Goal: Find specific page/section: Find specific page/section

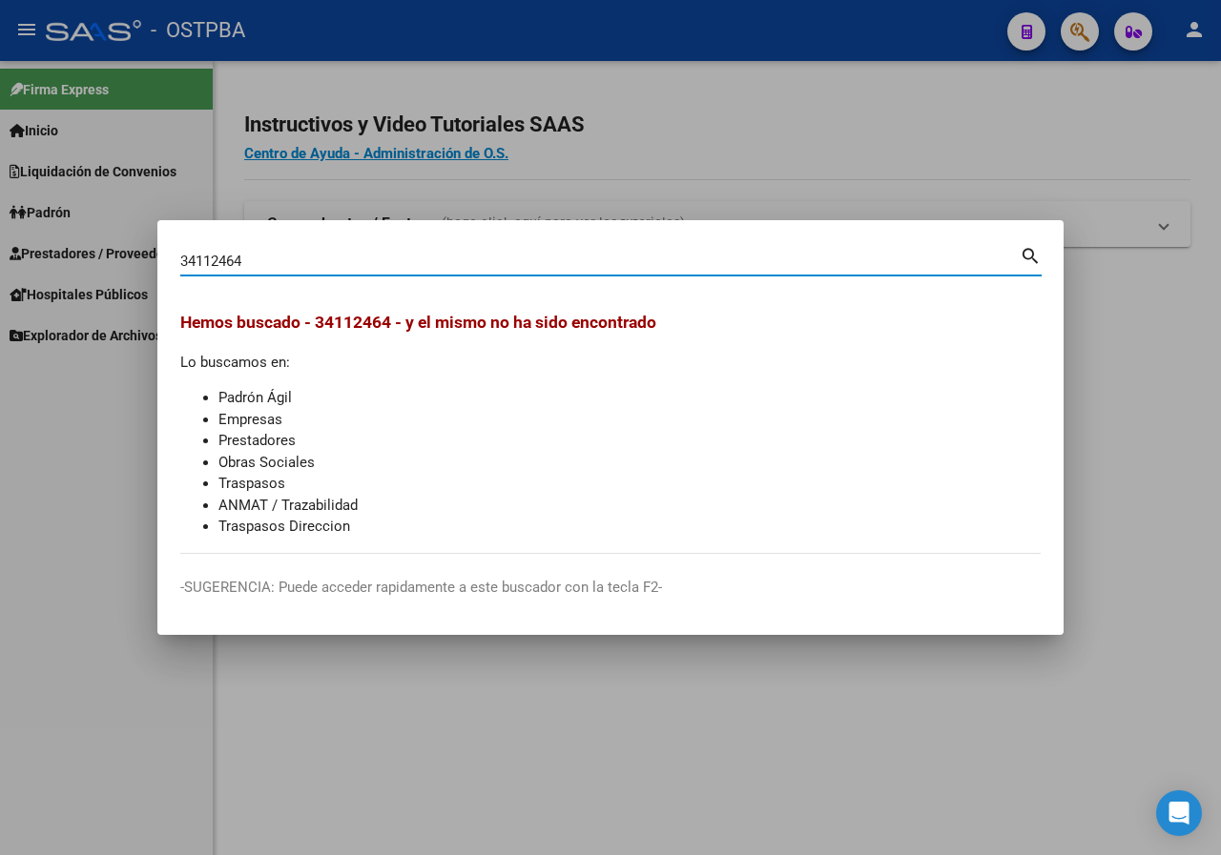
drag, startPoint x: 311, startPoint y: 242, endPoint x: 309, endPoint y: 257, distance: 14.4
click at [309, 248] on div "34112464 Buscar (apellido, dni, [PERSON_NAME], [PERSON_NAME], cuit, obra social…" at bounding box center [610, 259] width 861 height 32
click at [310, 257] on input "34112464" at bounding box center [599, 261] width 839 height 17
paste input "23118278"
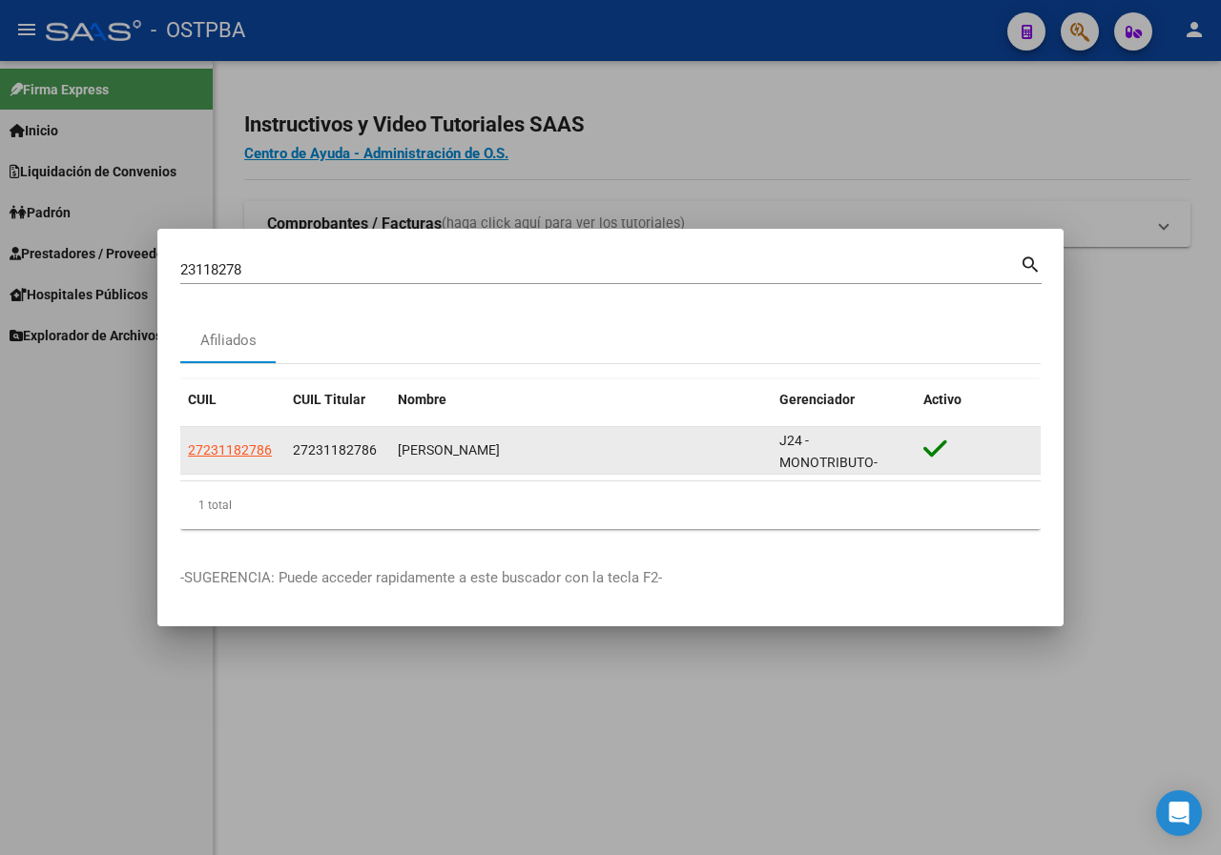
copy div "[PERSON_NAME]"
drag, startPoint x: 399, startPoint y: 446, endPoint x: 668, endPoint y: 442, distance: 269.0
click at [668, 442] on div "[PERSON_NAME]" at bounding box center [581, 451] width 366 height 22
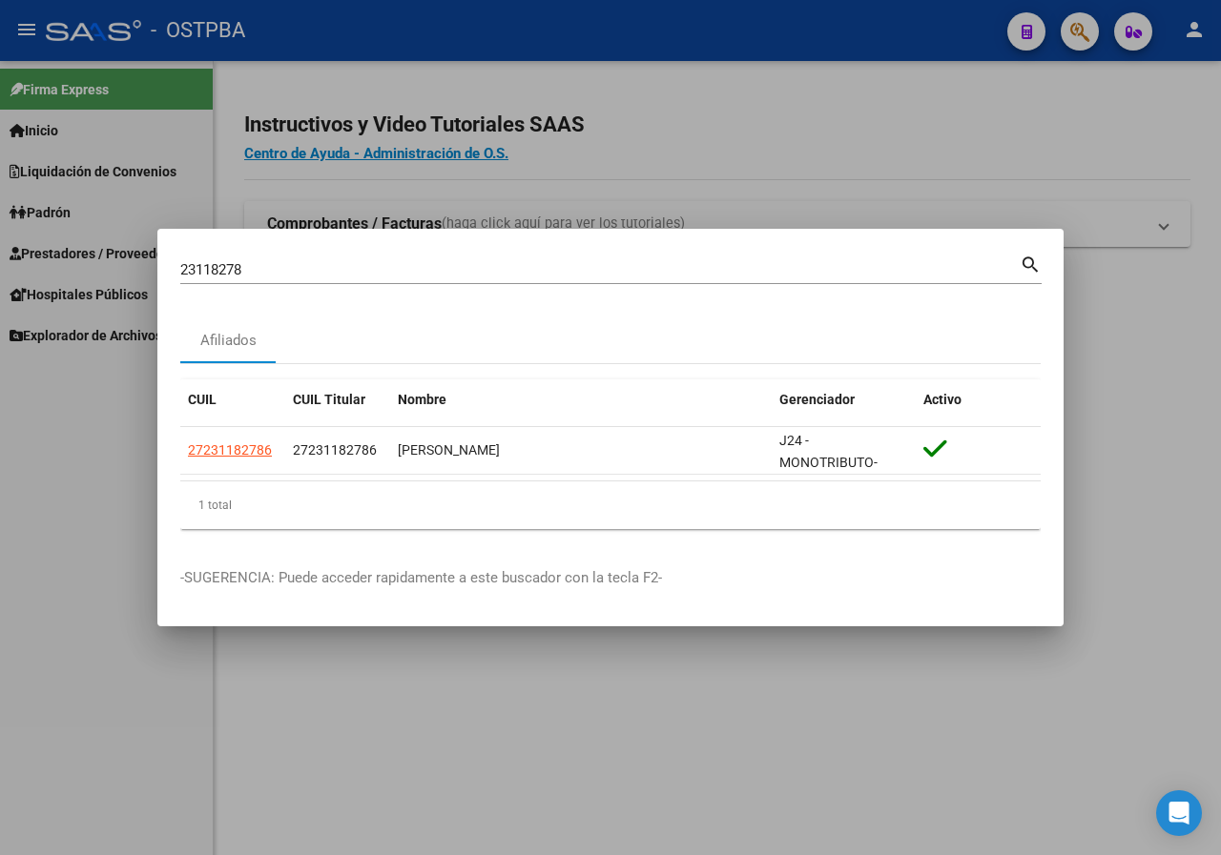
click at [283, 266] on input "23118278" at bounding box center [599, 269] width 839 height 17
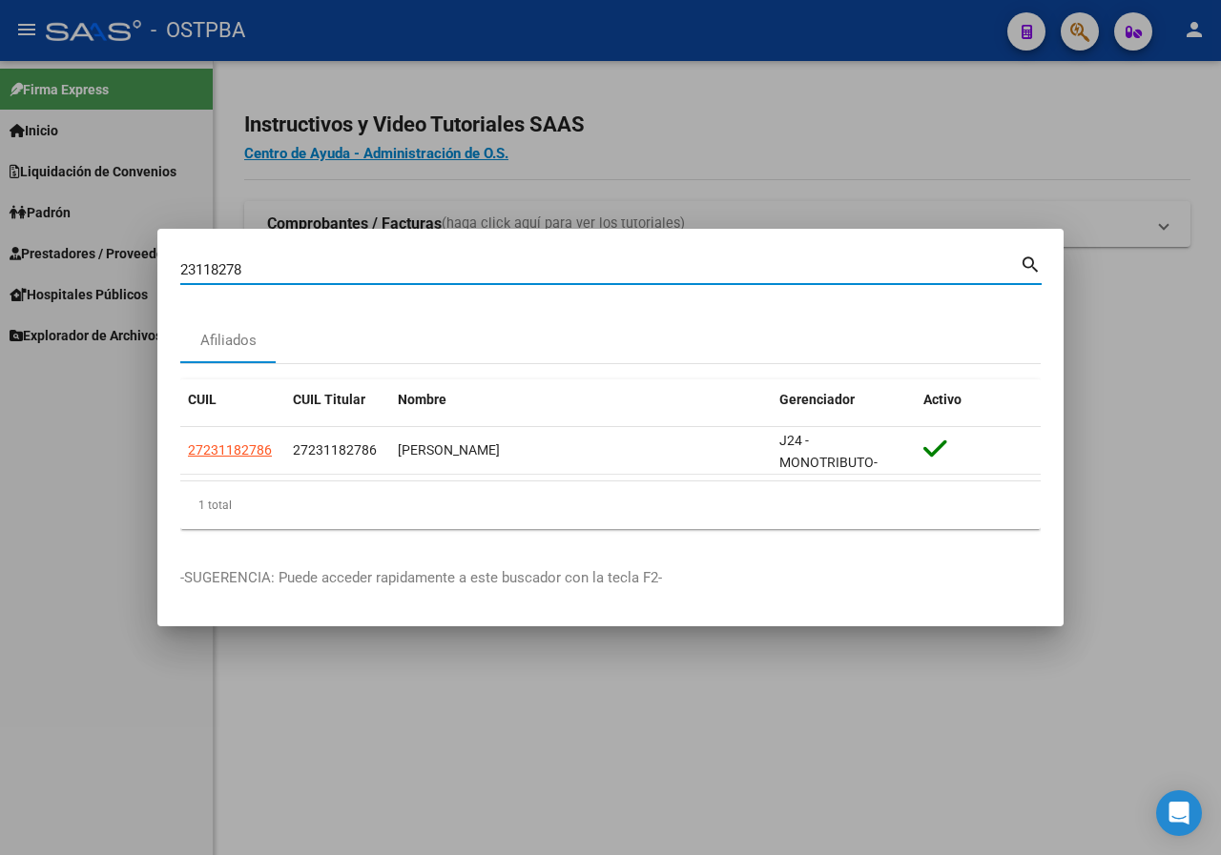
paste input "30183799"
click at [321, 274] on input "2311827830183799" at bounding box center [599, 269] width 839 height 17
paste input
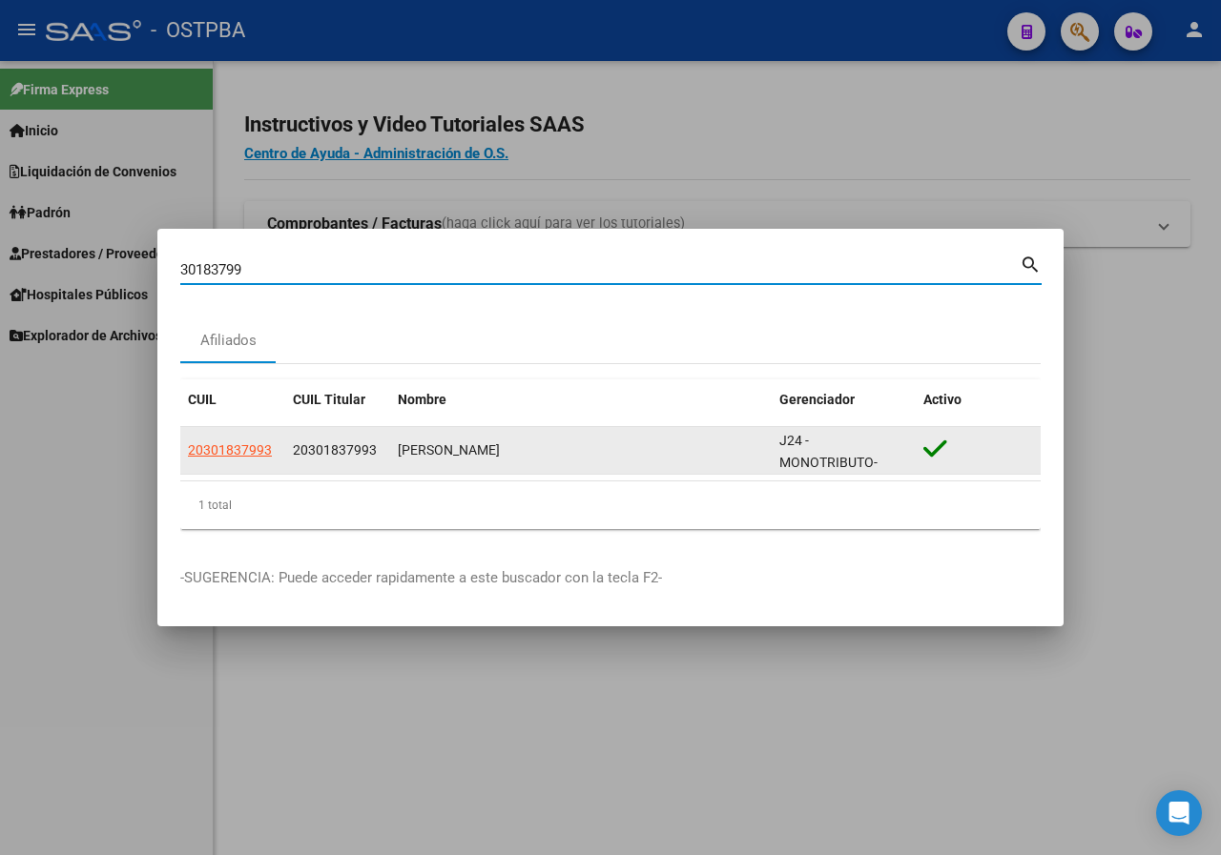
click at [242, 448] on span "20301837993" at bounding box center [230, 450] width 84 height 15
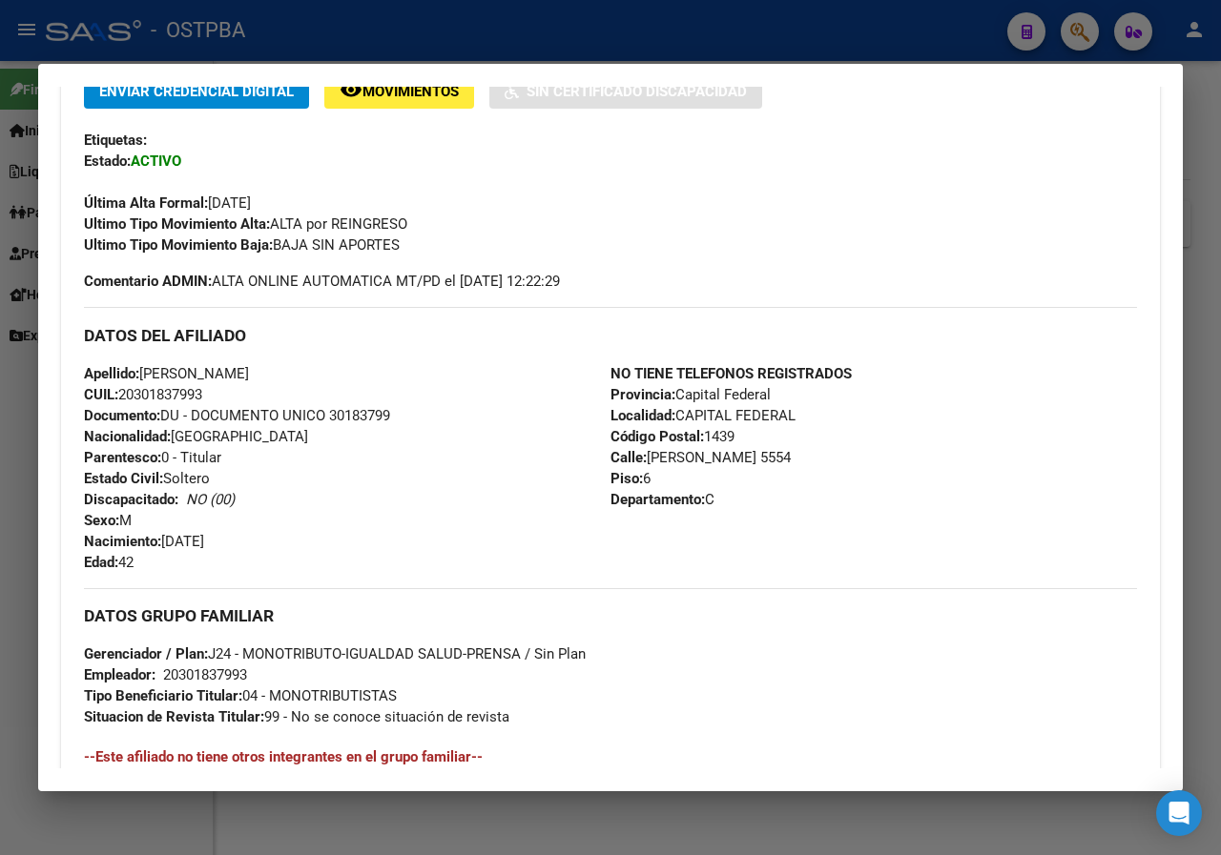
scroll to position [477, 0]
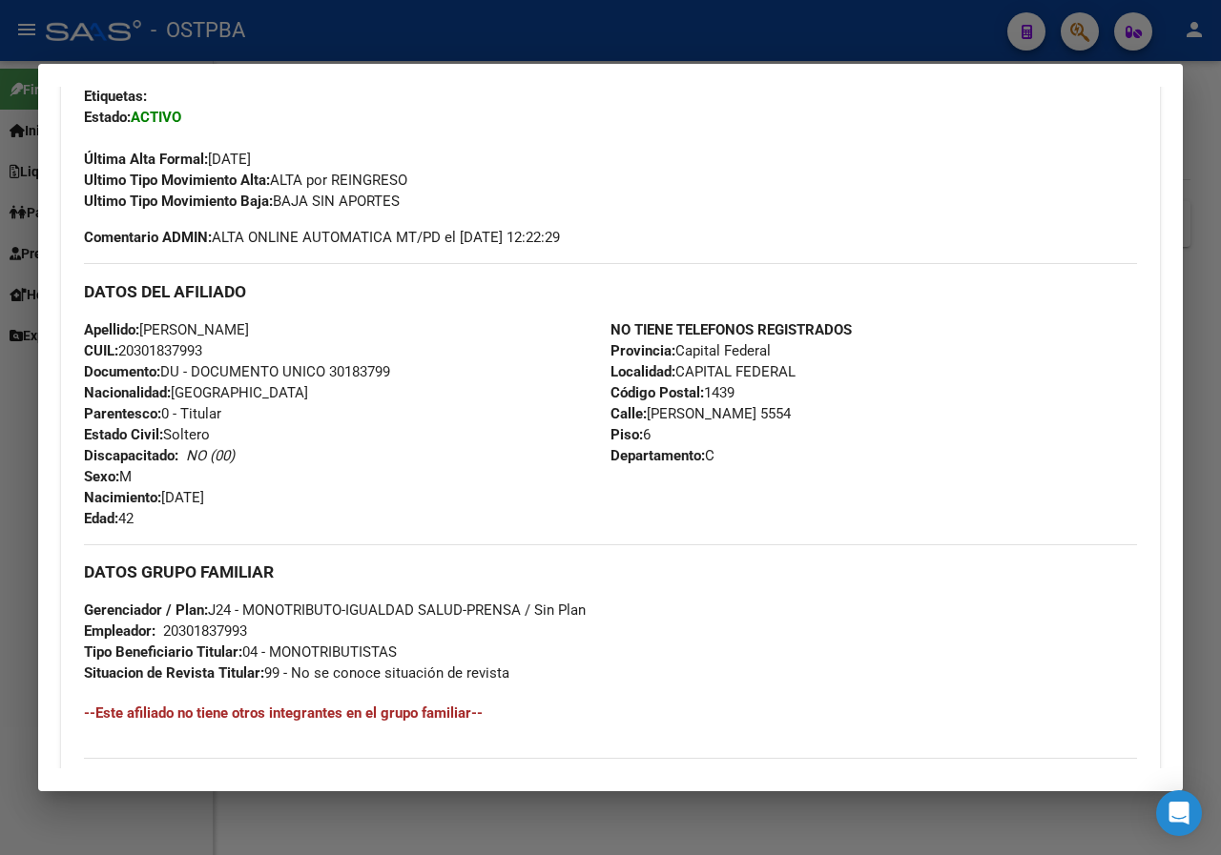
drag, startPoint x: 0, startPoint y: 504, endPoint x: 347, endPoint y: 2, distance: 610.8
click at [8, 489] on div at bounding box center [610, 427] width 1221 height 855
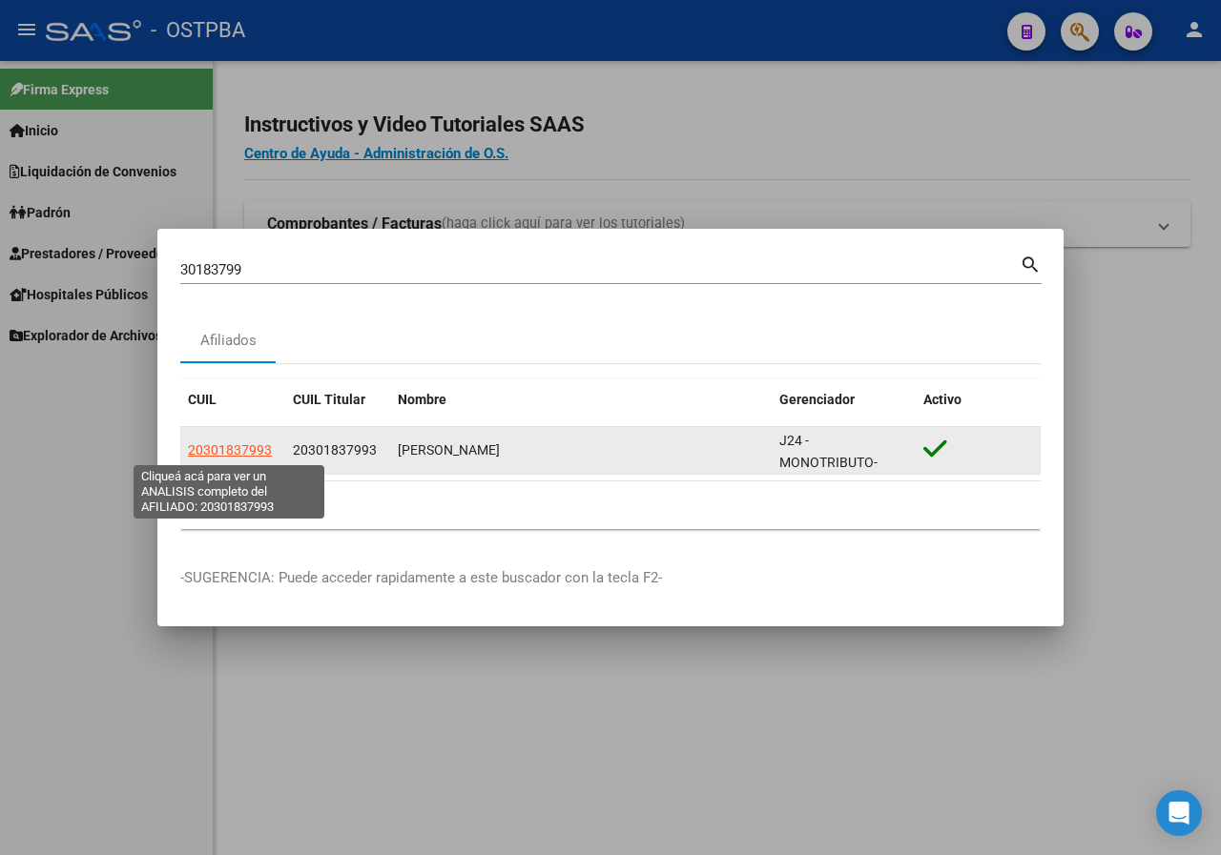
click at [230, 456] on span "20301837993" at bounding box center [230, 450] width 84 height 15
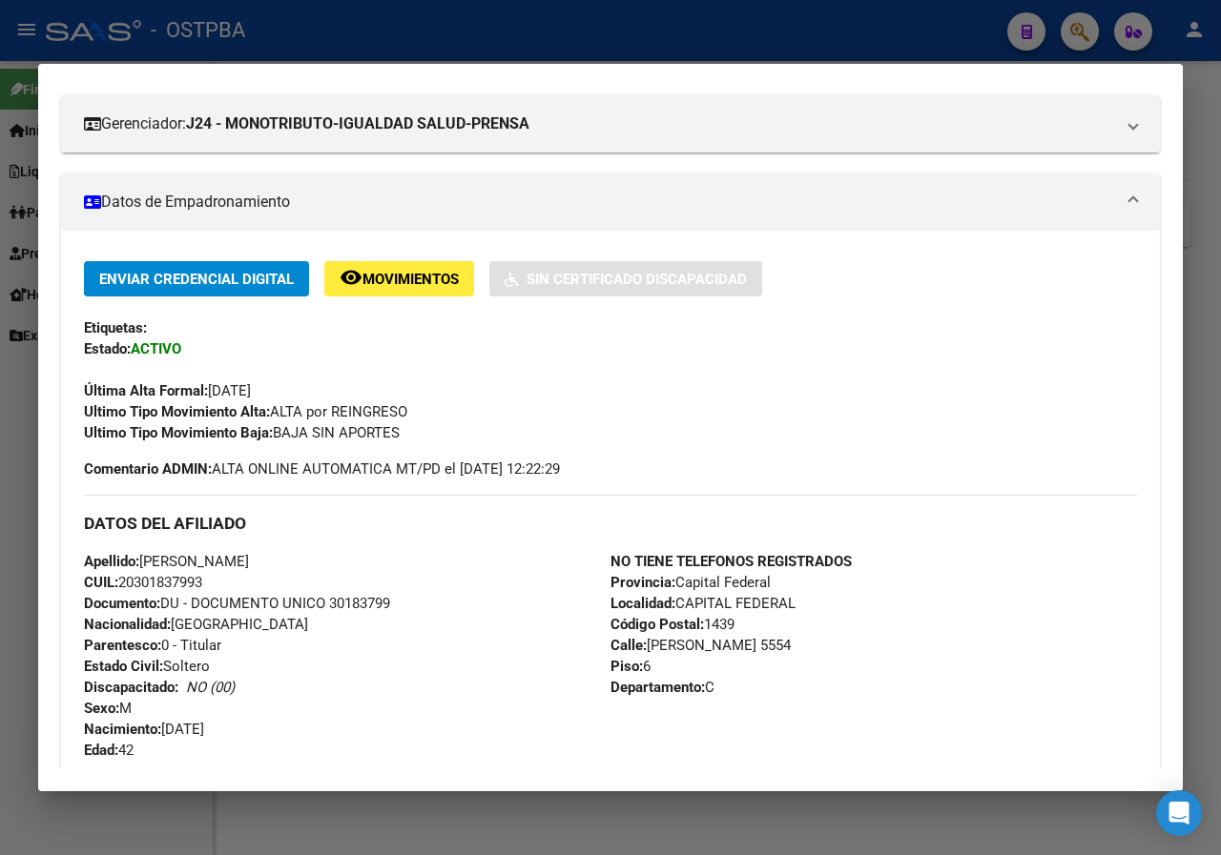
scroll to position [0, 0]
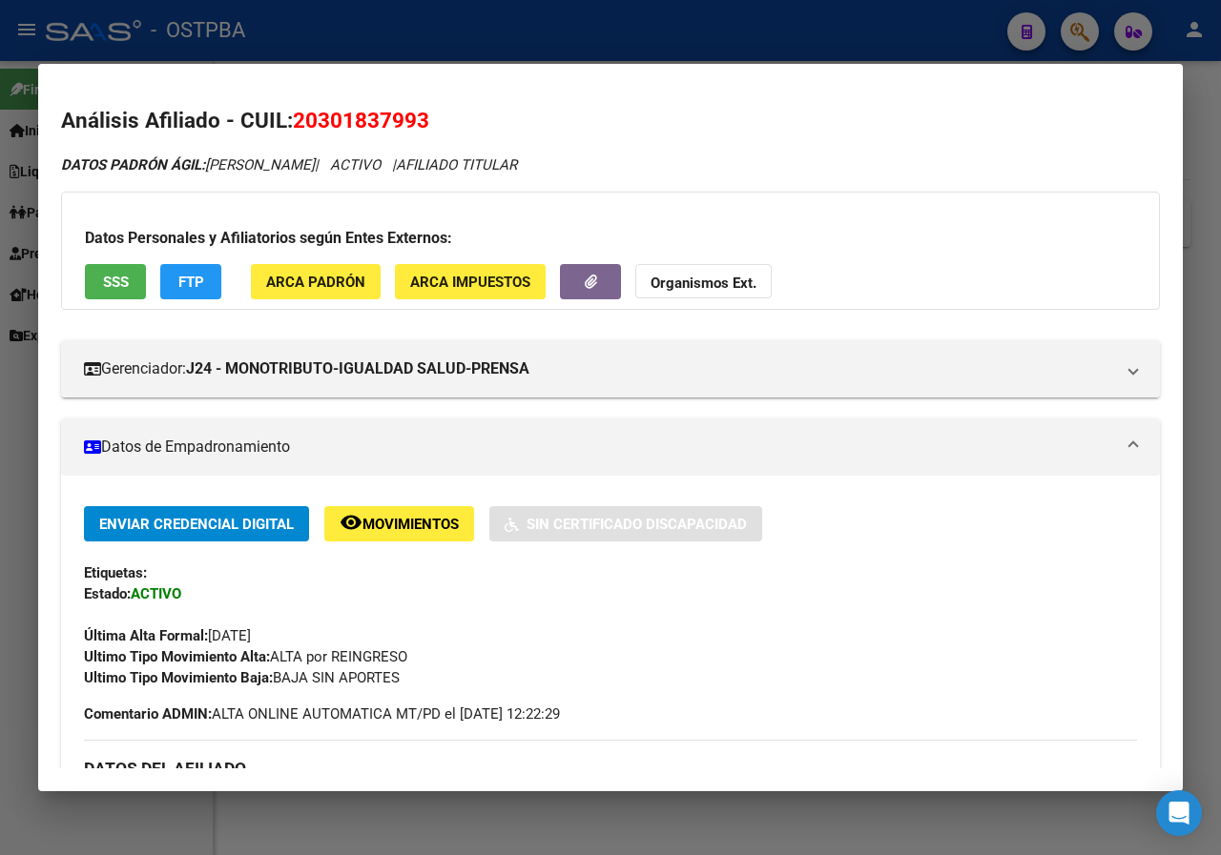
click at [0, 445] on div at bounding box center [610, 427] width 1221 height 855
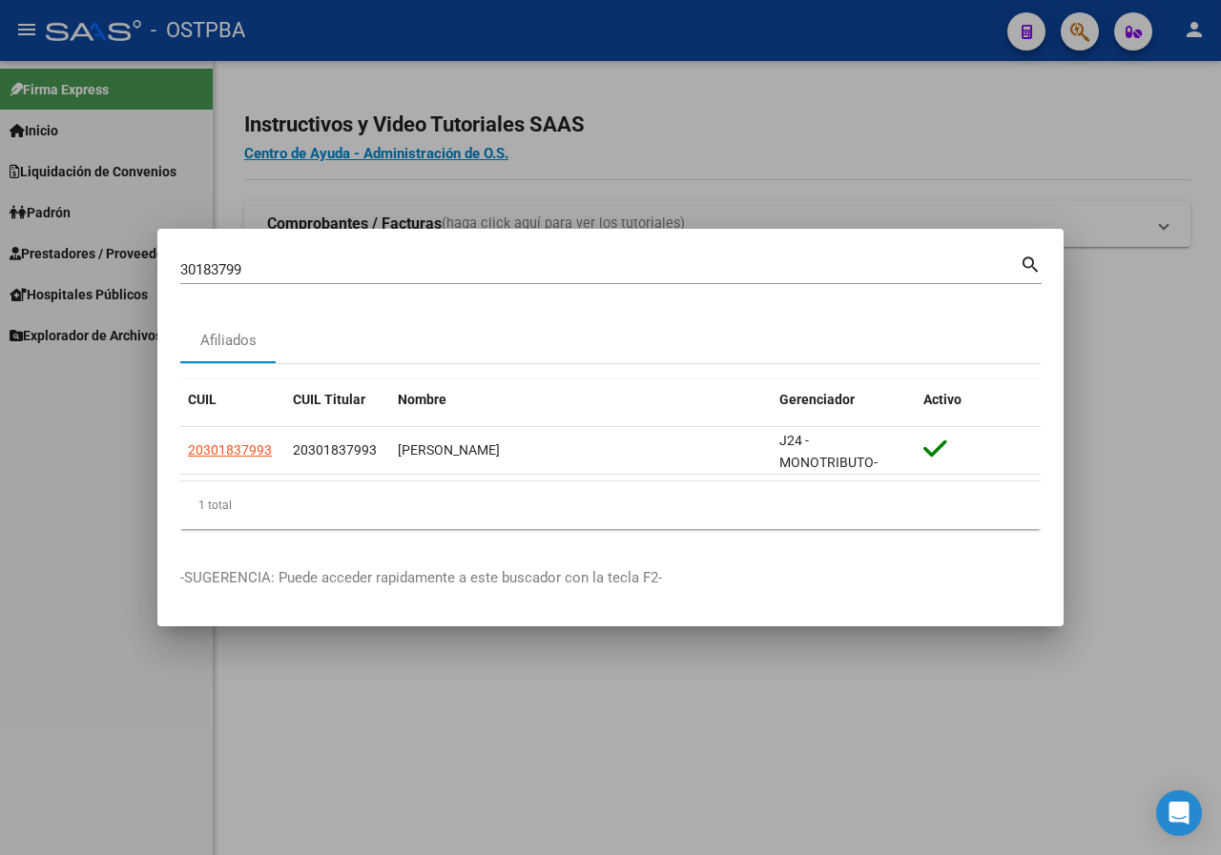
click at [290, 266] on input "30183799" at bounding box center [599, 269] width 839 height 17
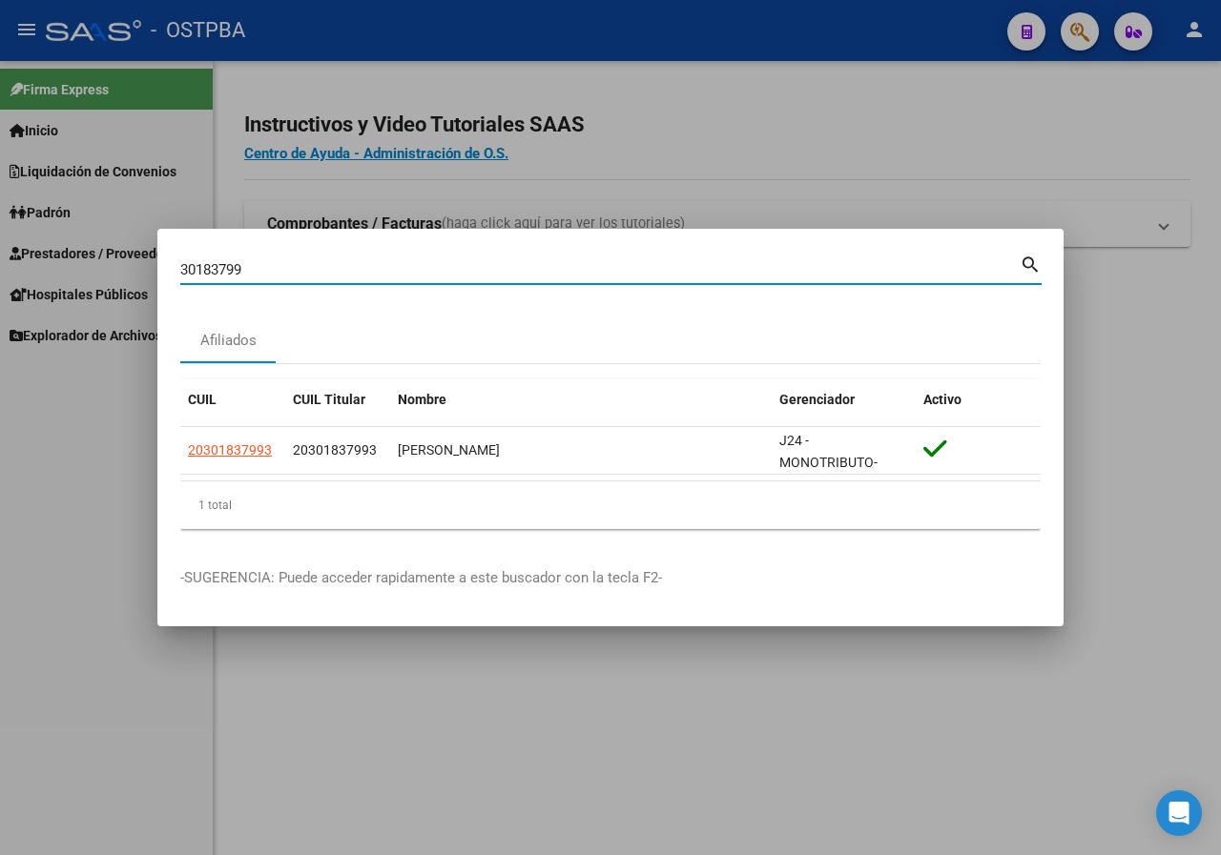
click at [290, 266] on input "30183799" at bounding box center [599, 269] width 839 height 17
paste input "44895377"
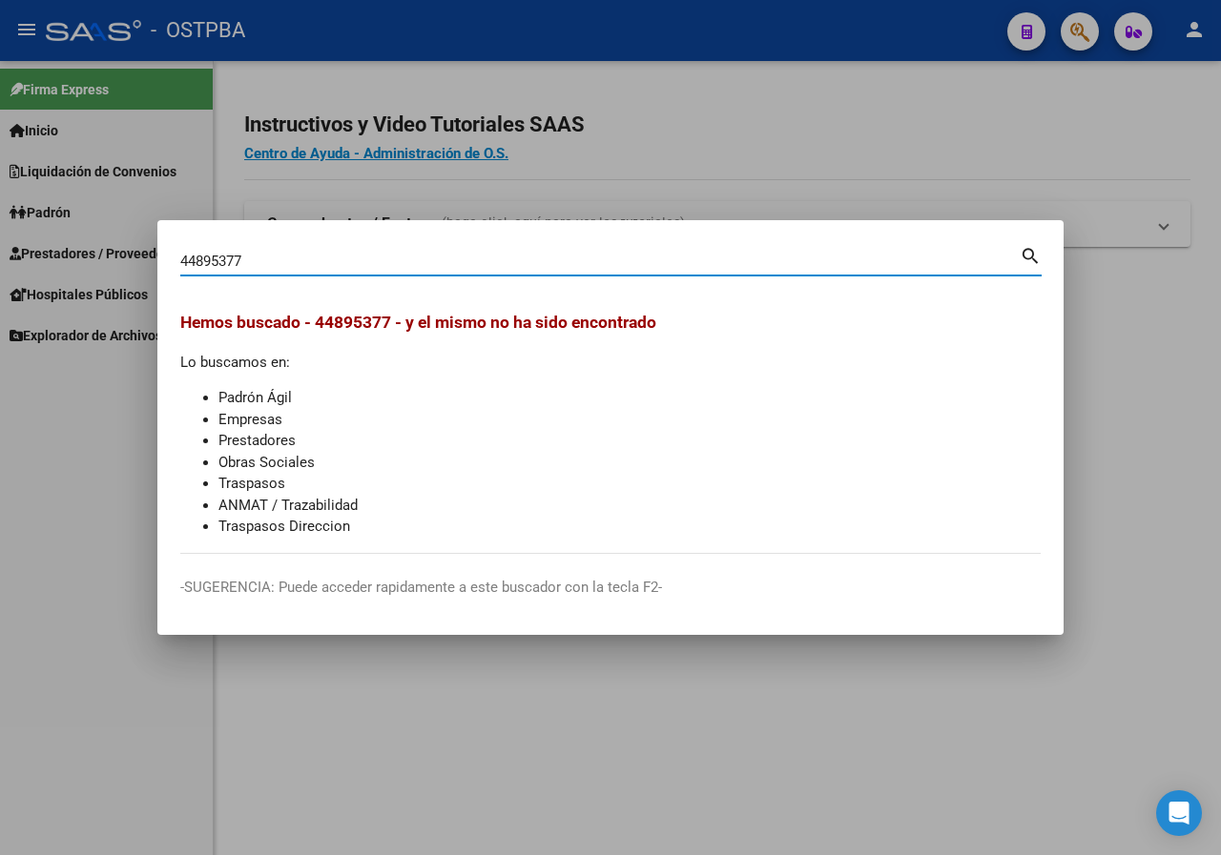
click at [276, 264] on input "44895377" at bounding box center [599, 261] width 839 height 17
paste input "18326548"
click at [257, 256] on input "18326548" at bounding box center [599, 261] width 839 height 17
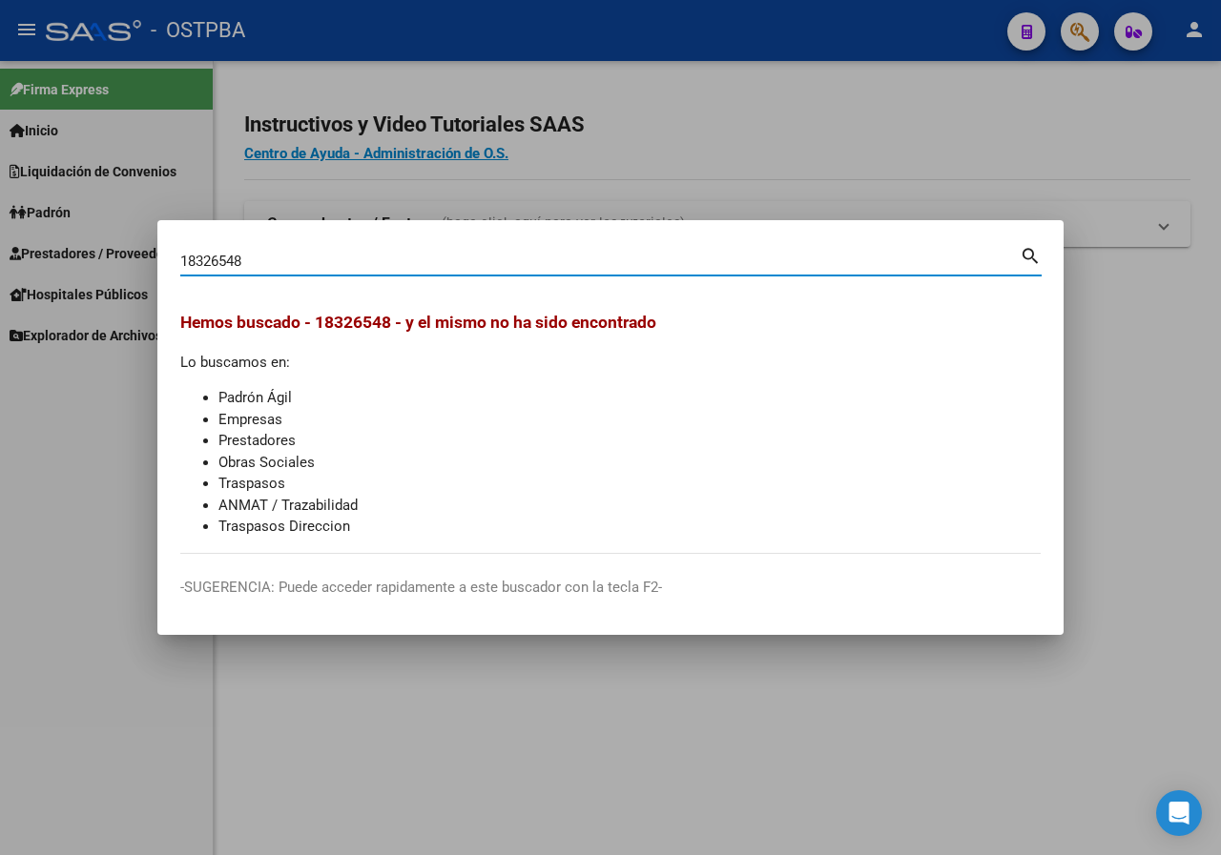
paste input "3672768"
type input "36727688"
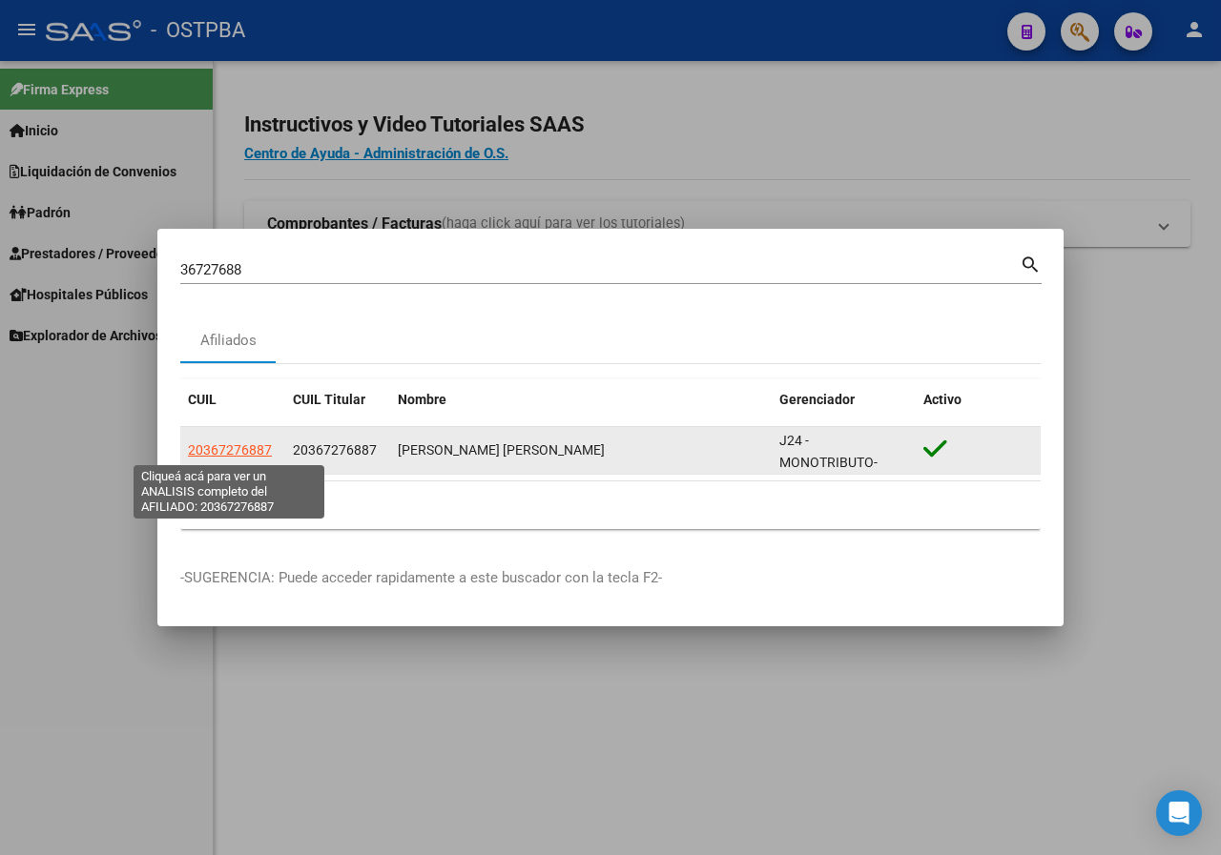
click at [237, 447] on span "20367276887" at bounding box center [230, 450] width 84 height 15
type textarea "20367276887"
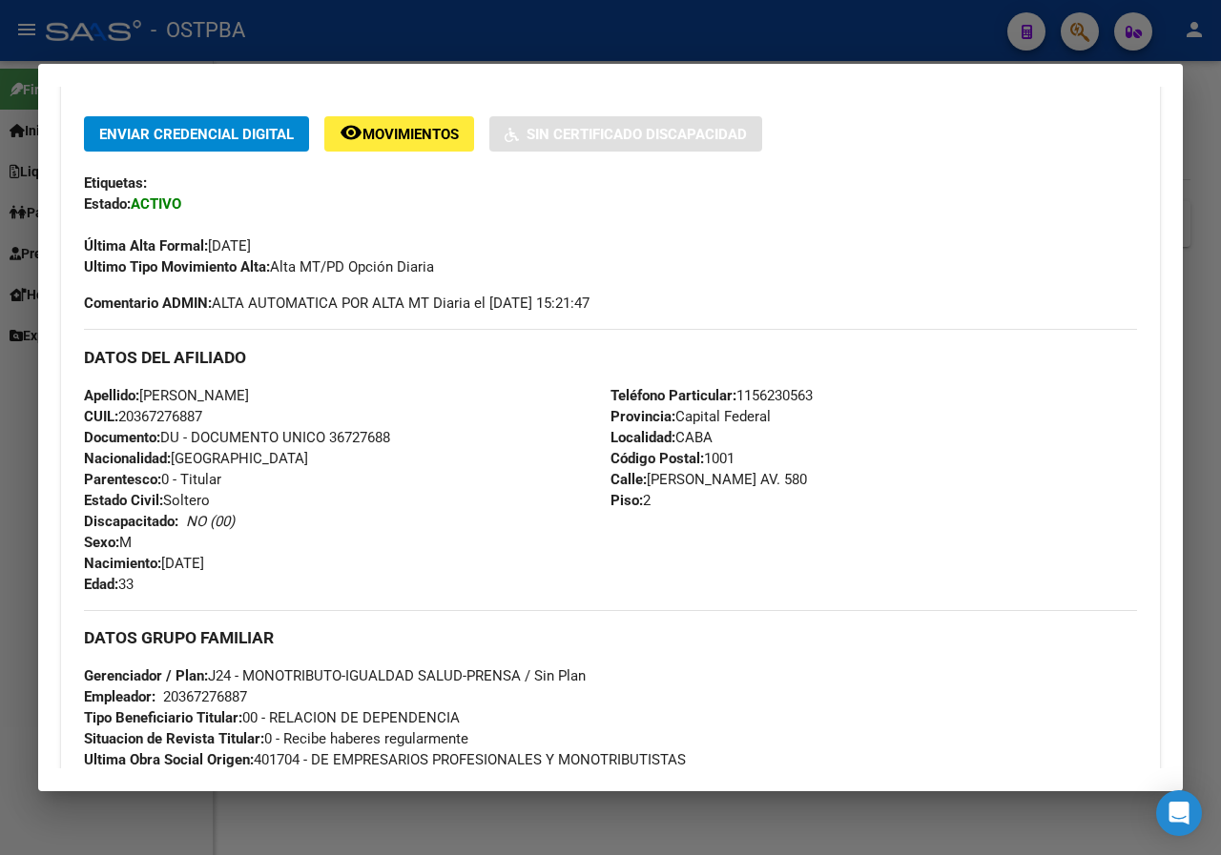
scroll to position [530, 0]
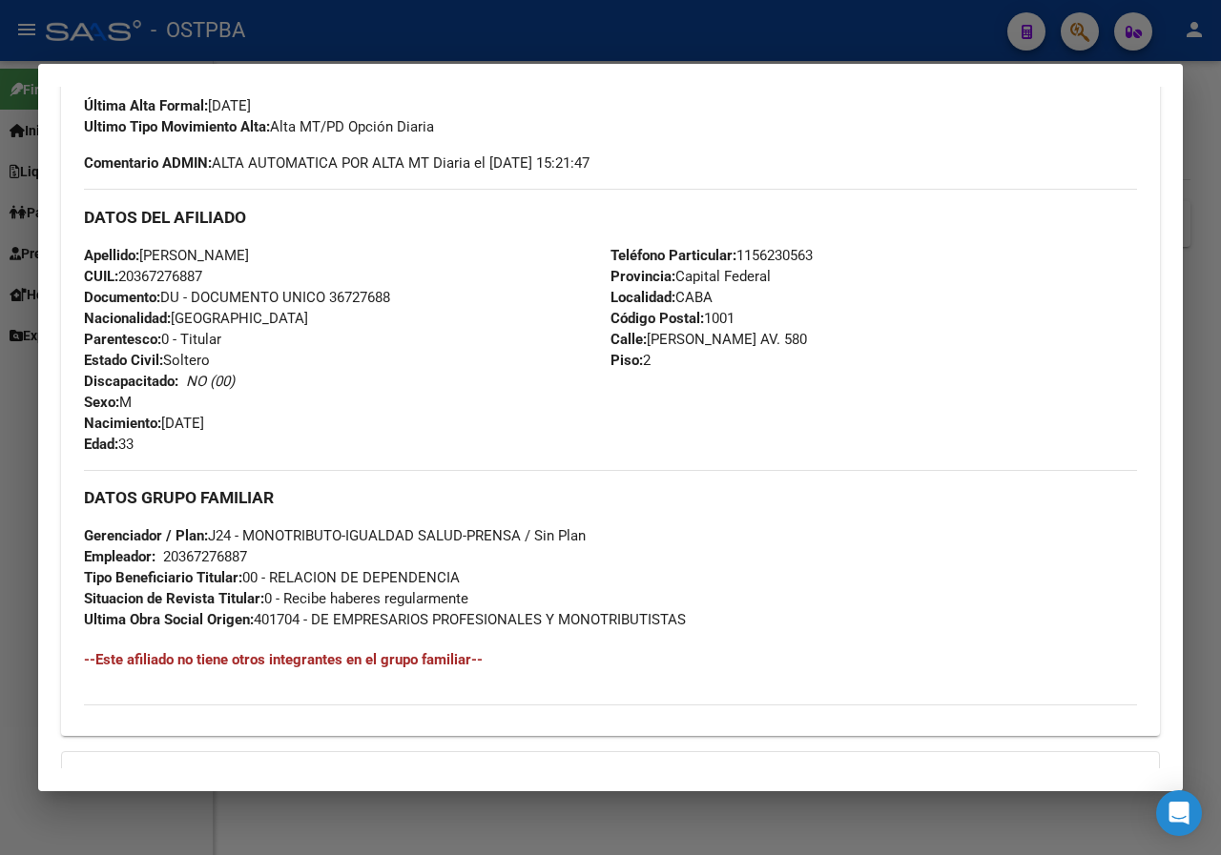
click at [0, 433] on div at bounding box center [610, 427] width 1221 height 855
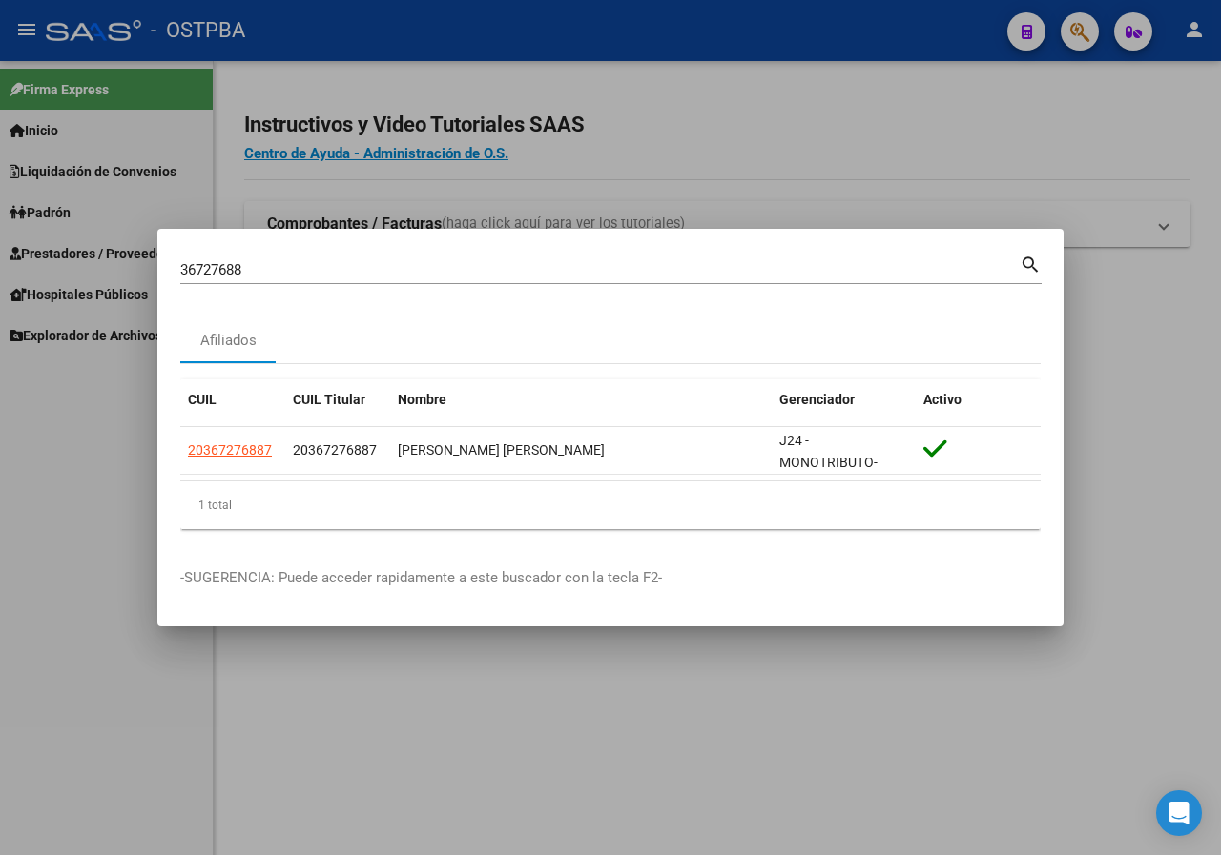
click at [296, 267] on input "36727688" at bounding box center [599, 269] width 839 height 17
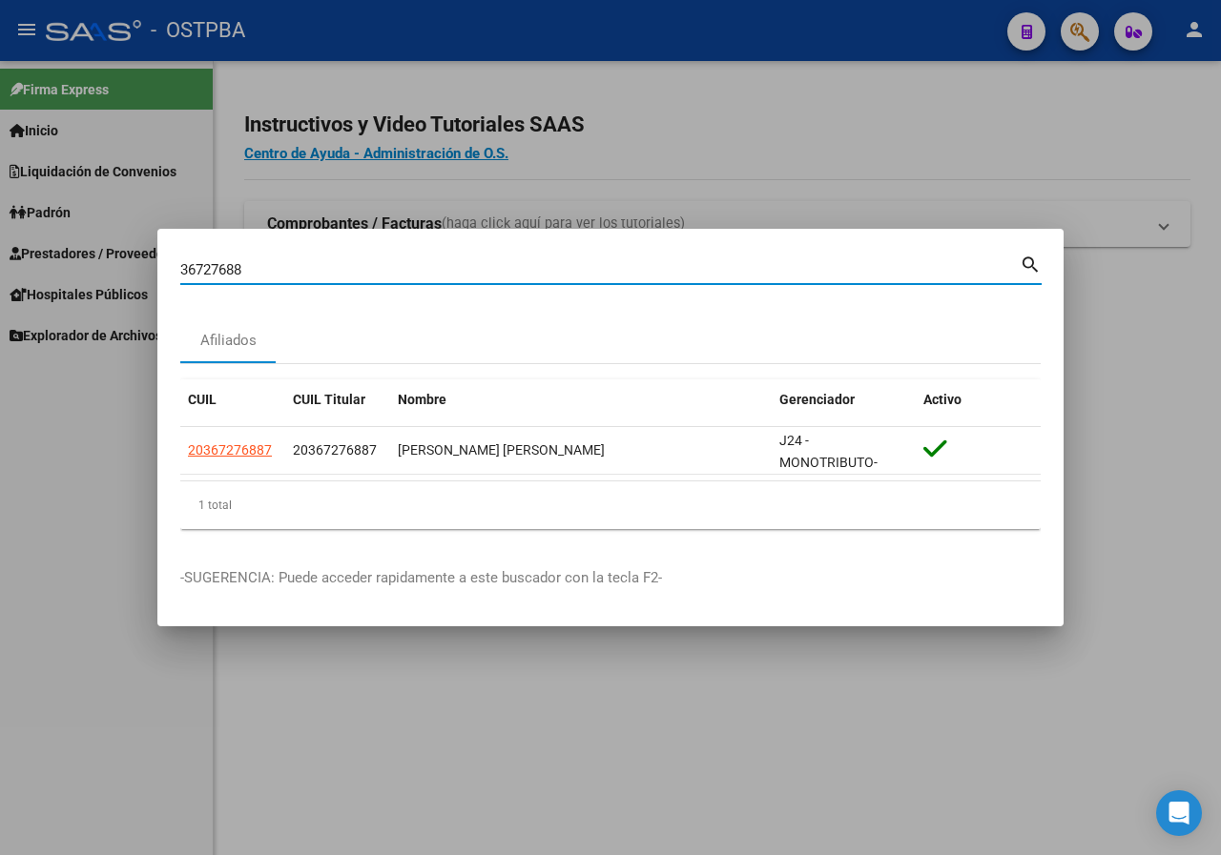
click at [296, 267] on input "36727688" at bounding box center [599, 269] width 839 height 17
paste input "9526861"
type input "95268618"
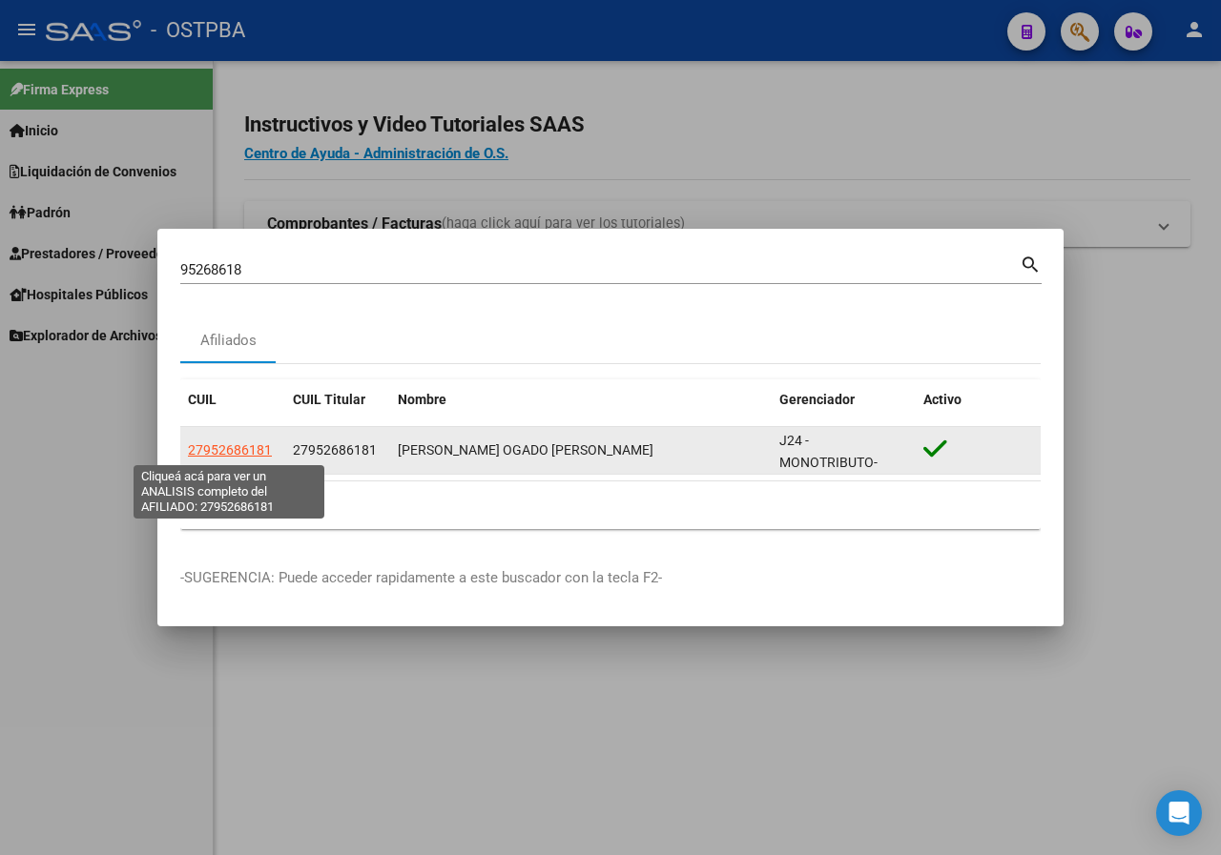
click at [222, 445] on span "27952686181" at bounding box center [230, 450] width 84 height 15
type textarea "27952686181"
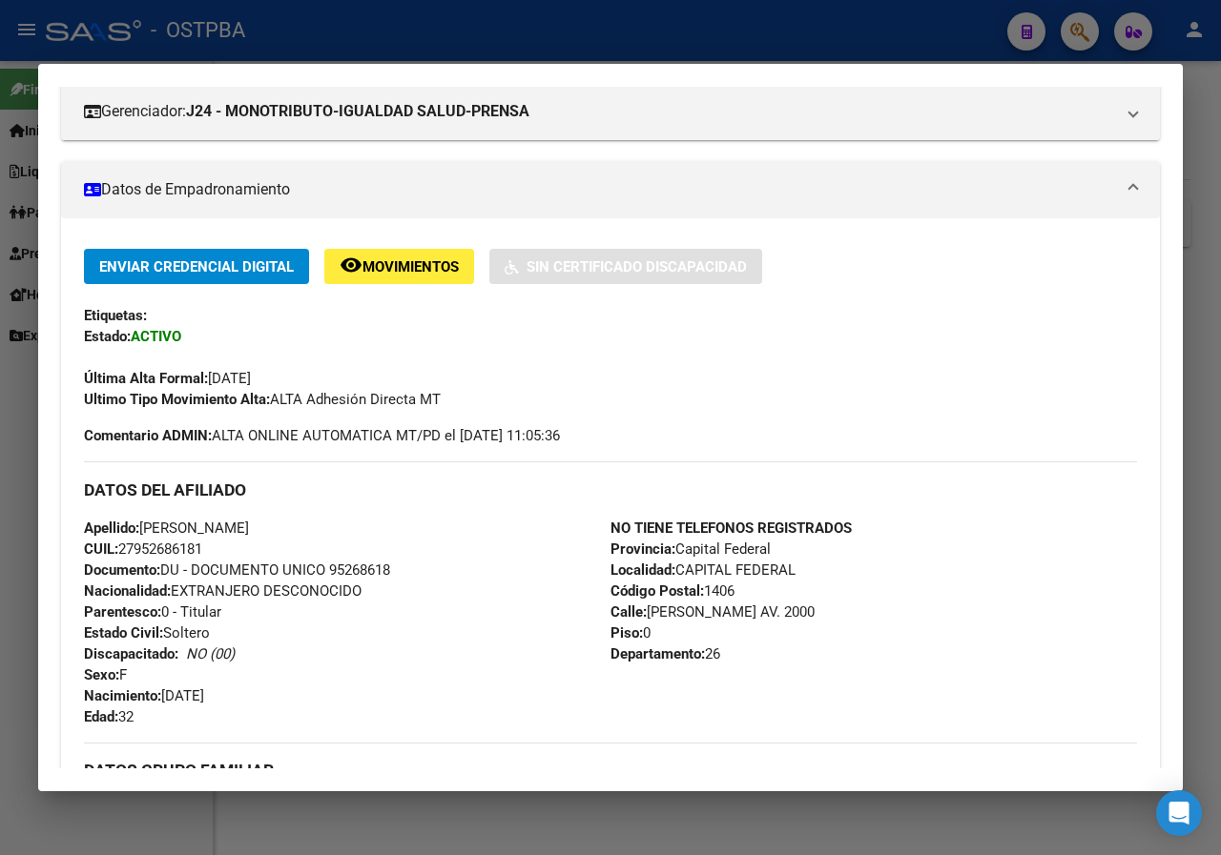
scroll to position [286, 0]
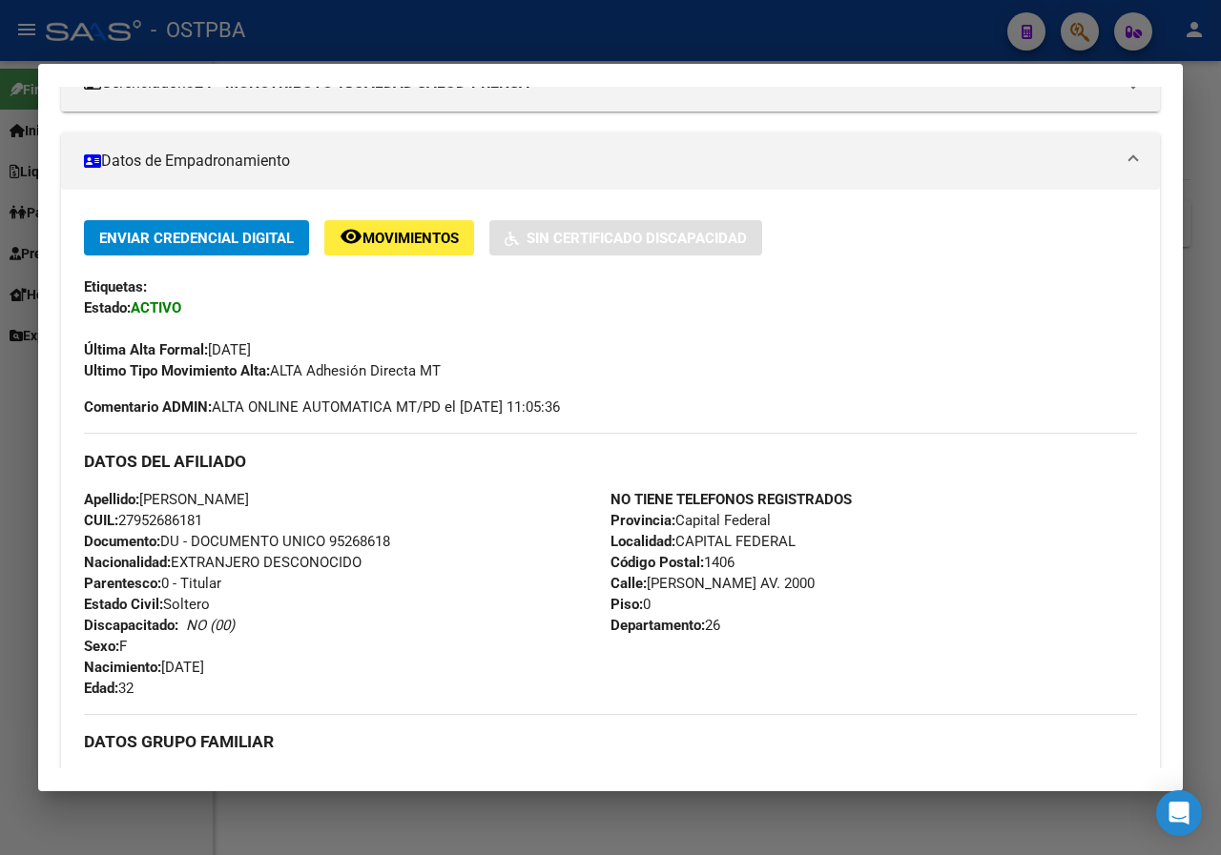
click at [0, 463] on div at bounding box center [610, 427] width 1221 height 855
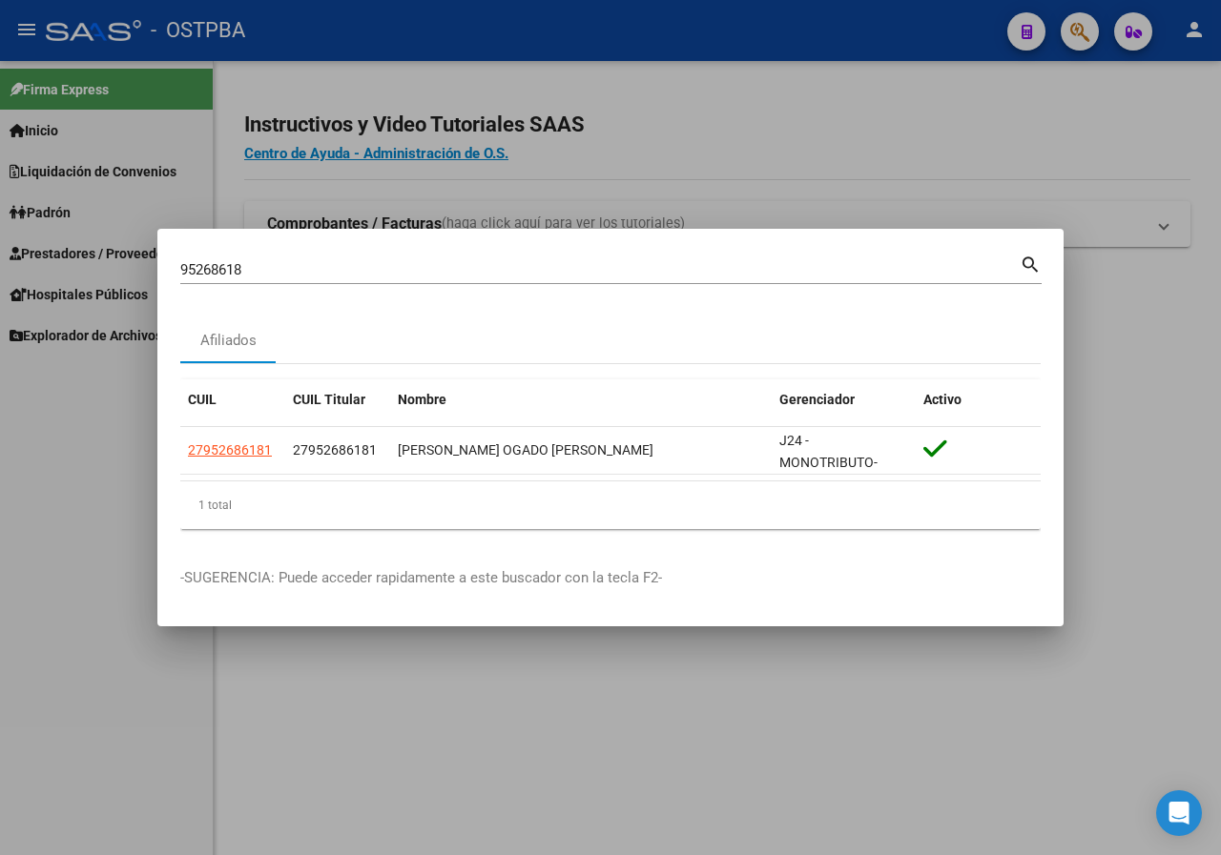
click at [272, 275] on input "95268618" at bounding box center [599, 269] width 839 height 17
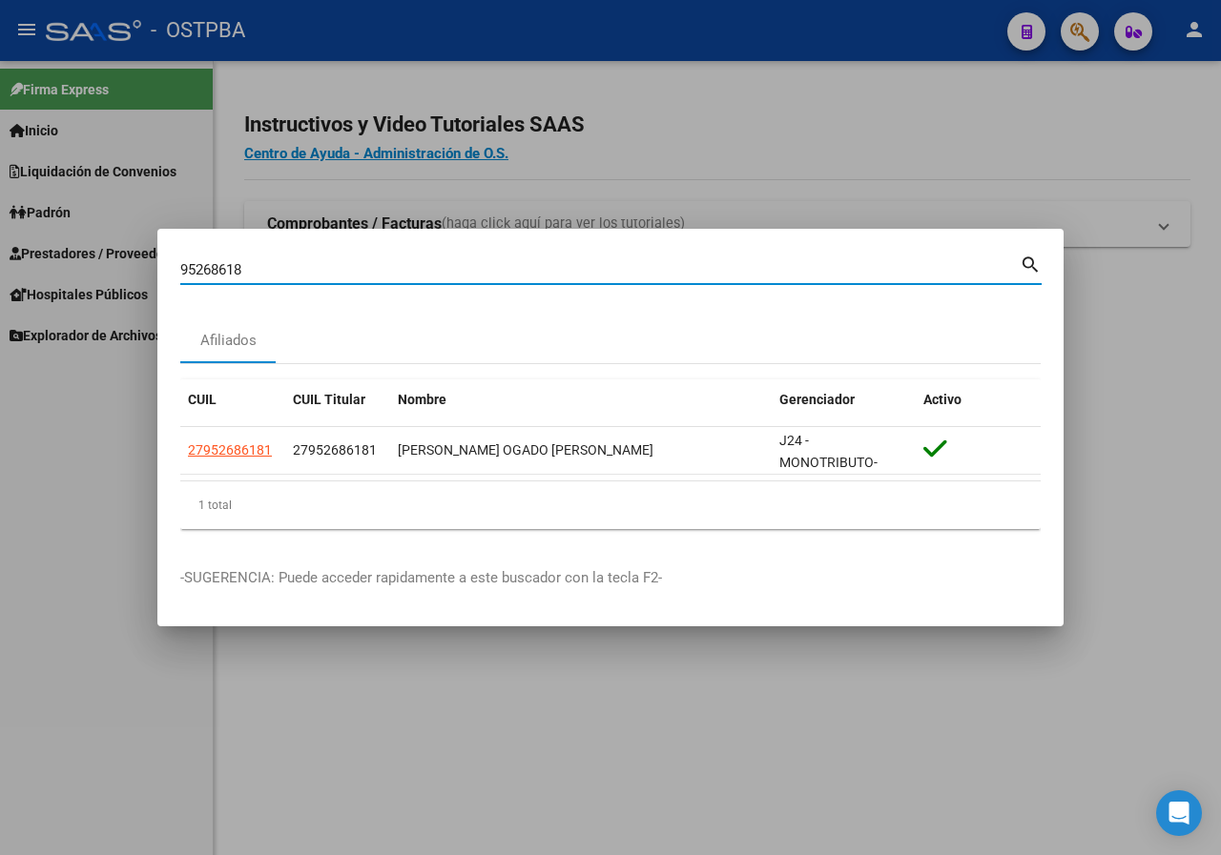
click at [272, 275] on input "95268618" at bounding box center [599, 269] width 839 height 17
paste input "30613821"
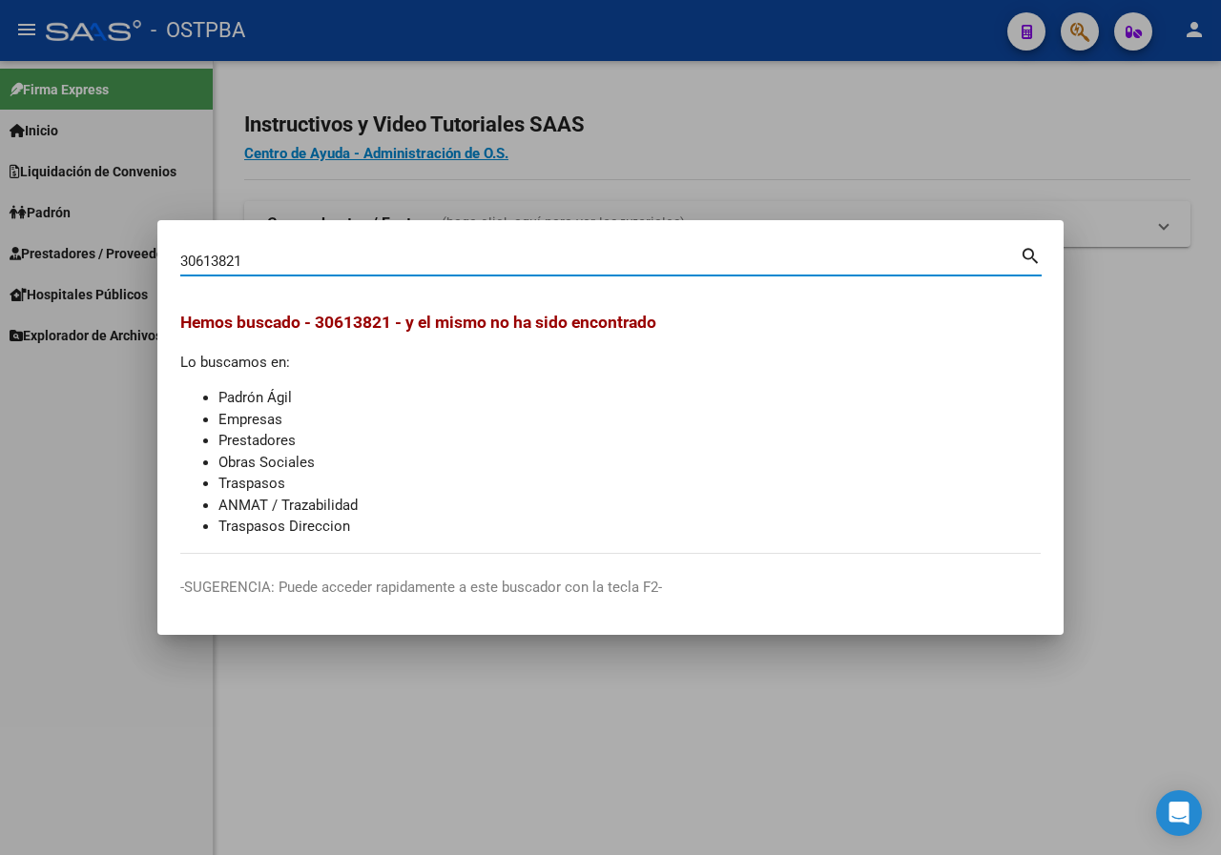
click at [282, 262] on input "30613821" at bounding box center [599, 261] width 839 height 17
paste input "183799"
type input "30183799"
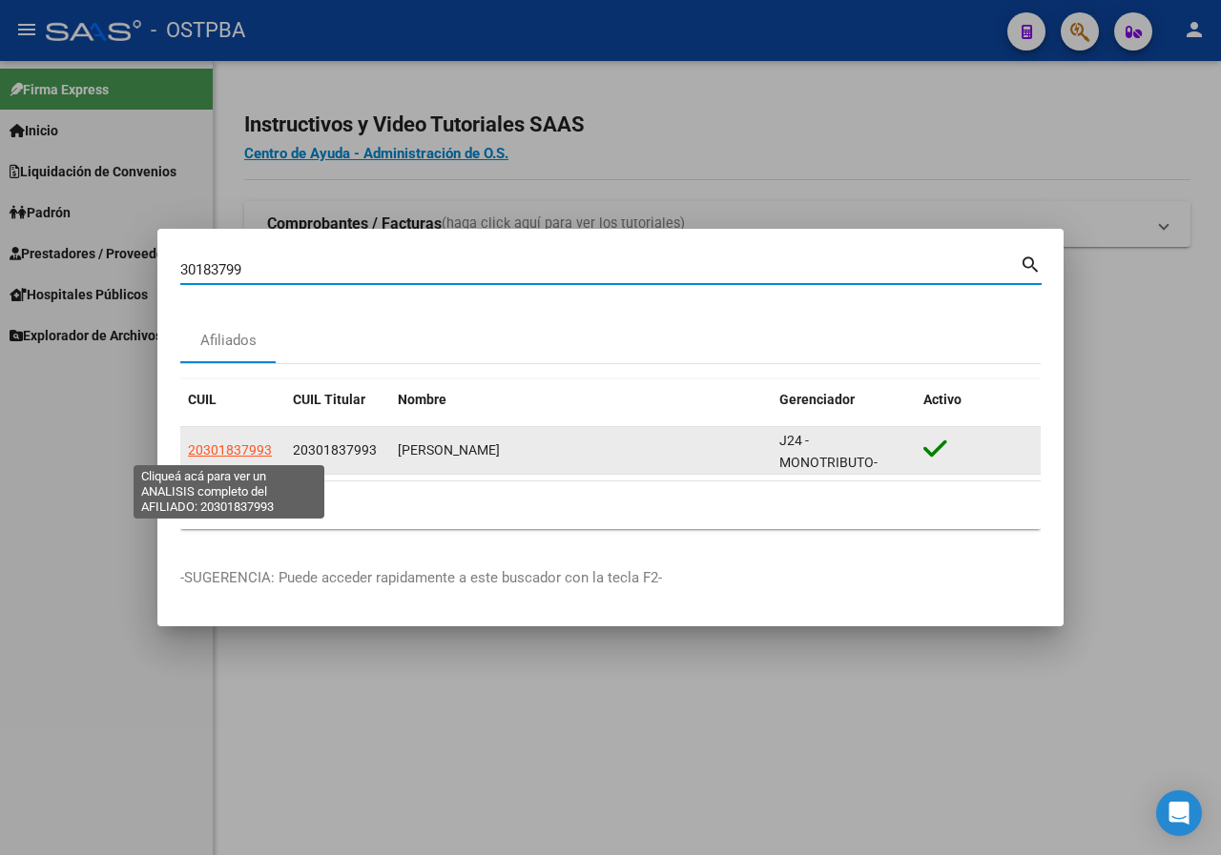
click at [212, 445] on span "20301837993" at bounding box center [230, 450] width 84 height 15
type textarea "20301837993"
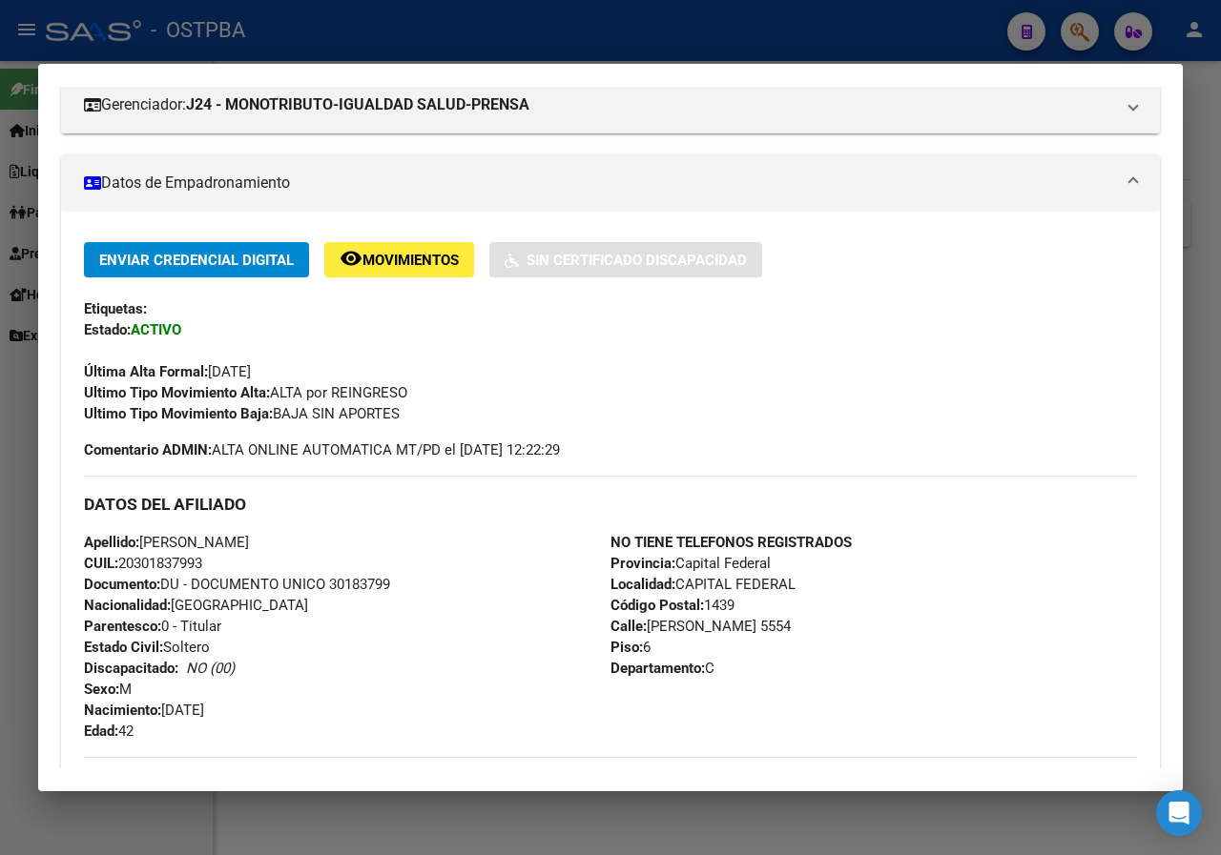
scroll to position [268, 0]
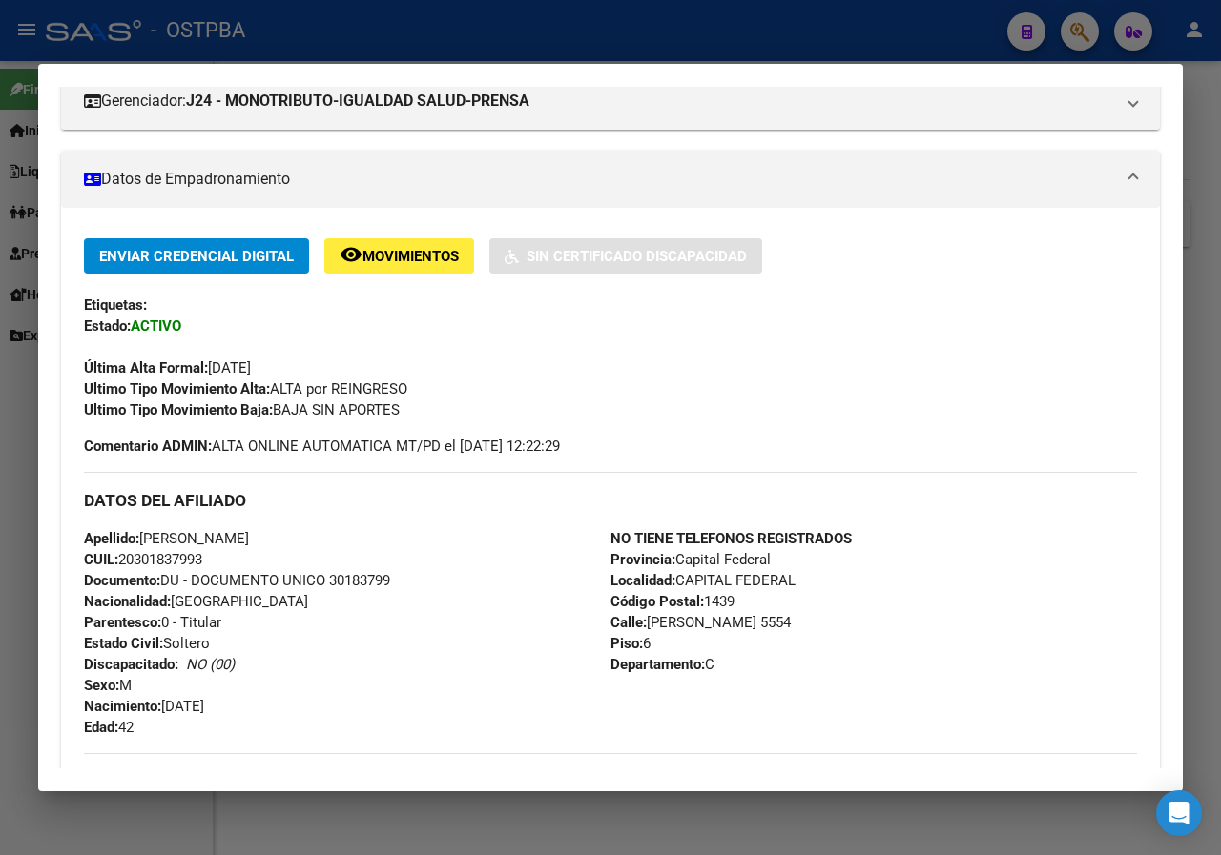
drag, startPoint x: 0, startPoint y: 233, endPoint x: 66, endPoint y: 232, distance: 65.8
click at [0, 232] on div at bounding box center [610, 427] width 1221 height 855
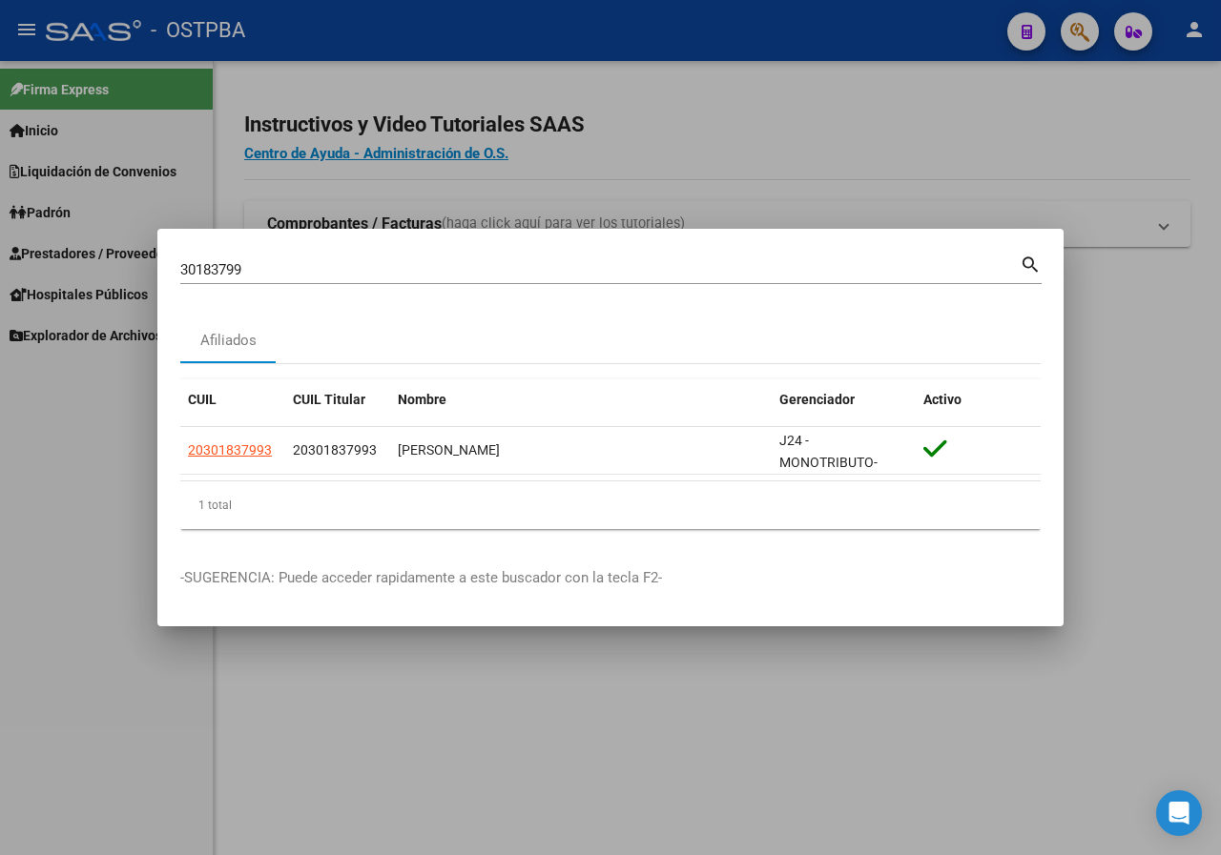
click at [347, 278] on input "30183799" at bounding box center [599, 269] width 839 height 17
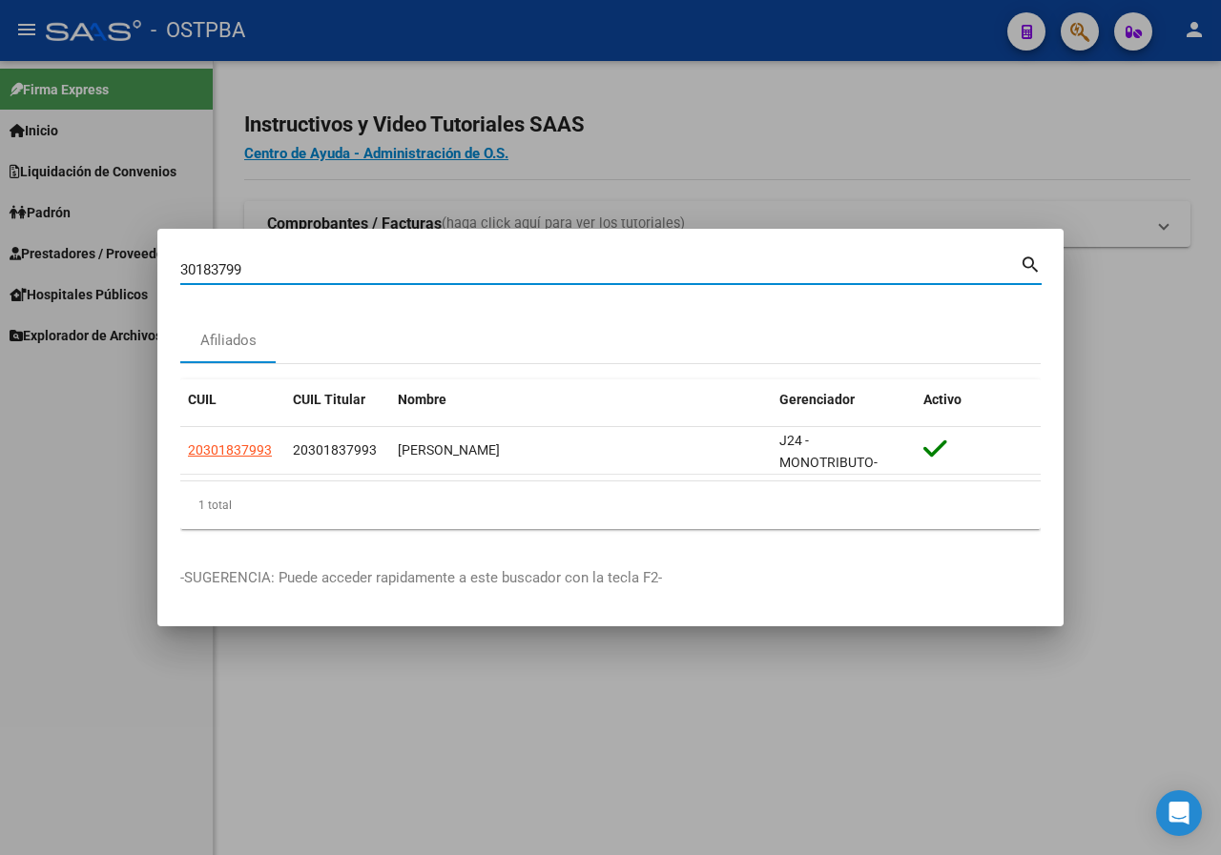
click at [347, 278] on input "30183799" at bounding box center [599, 269] width 839 height 17
paste input "96370733"
type input "96370733"
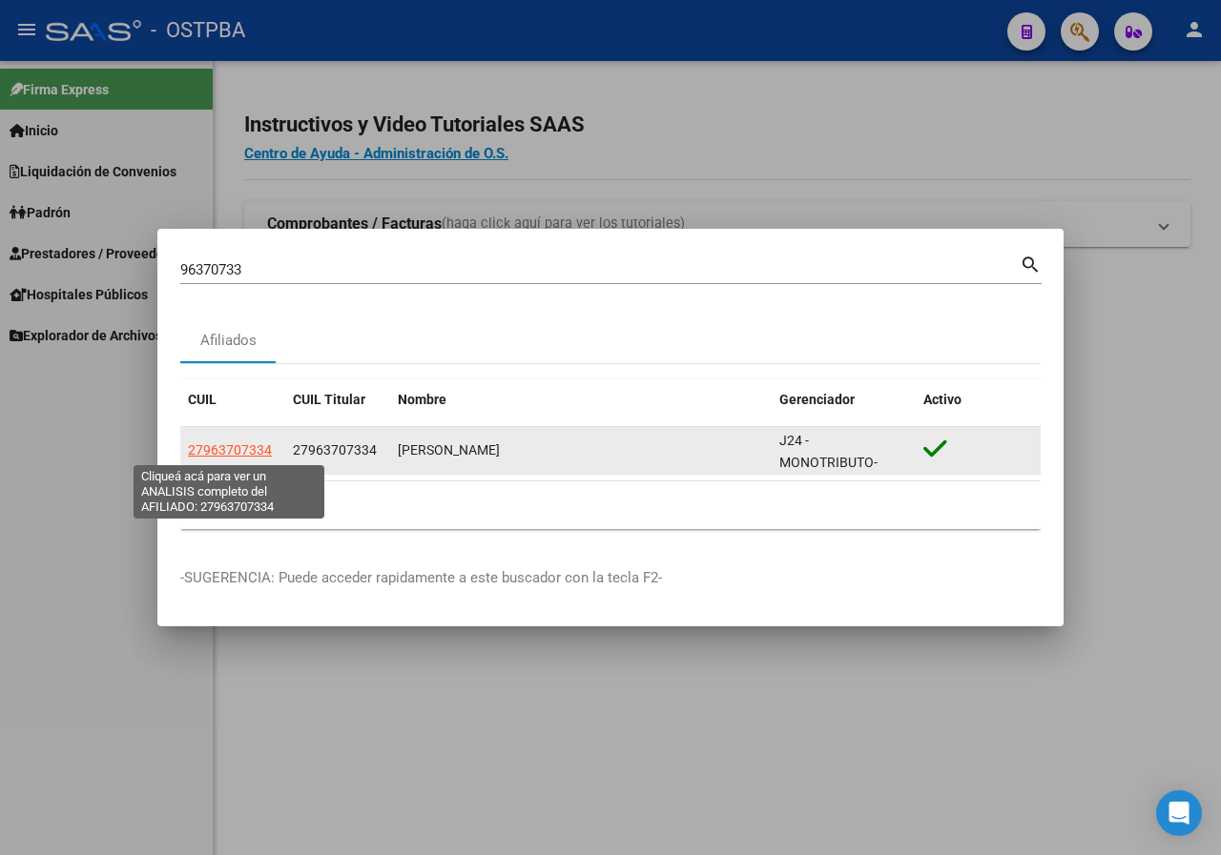
click at [224, 443] on span "27963707334" at bounding box center [230, 450] width 84 height 15
type textarea "27963707334"
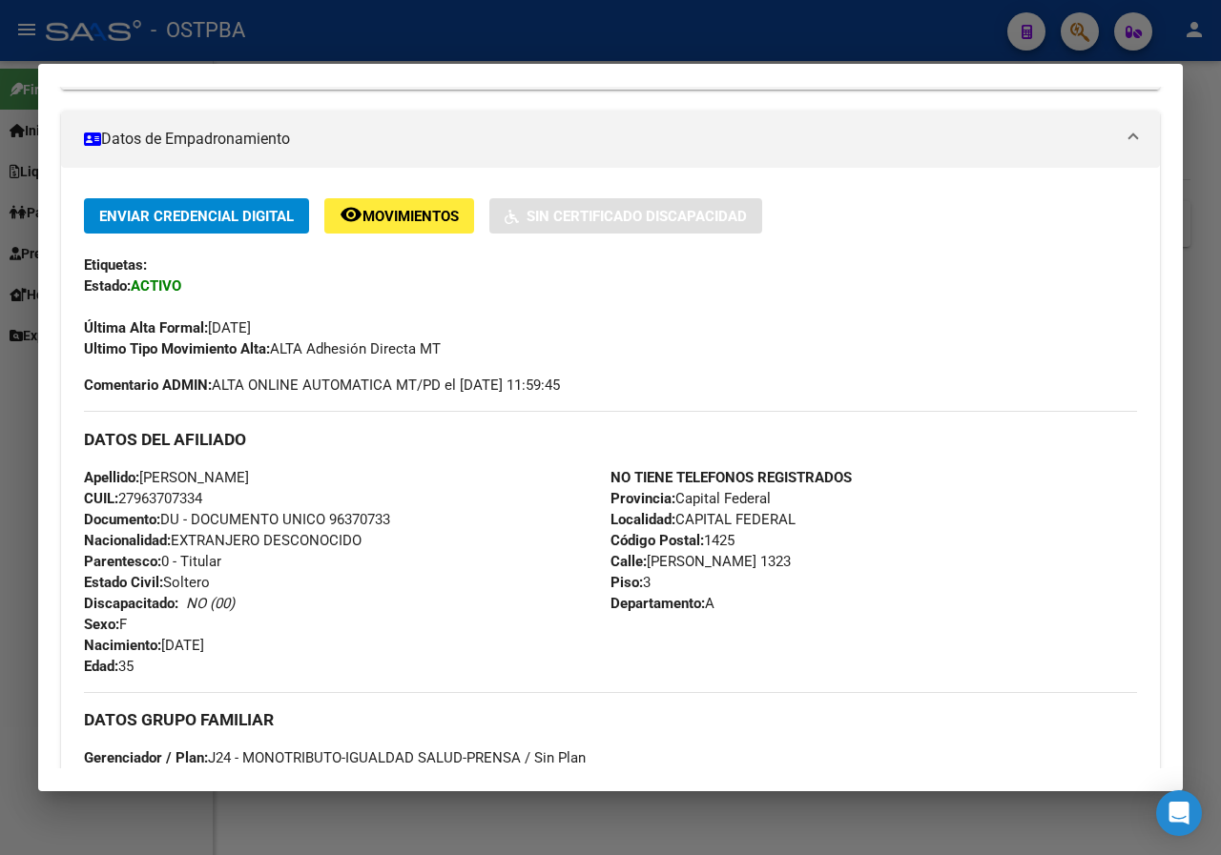
scroll to position [300, 0]
